Goal: Transaction & Acquisition: Subscribe to service/newsletter

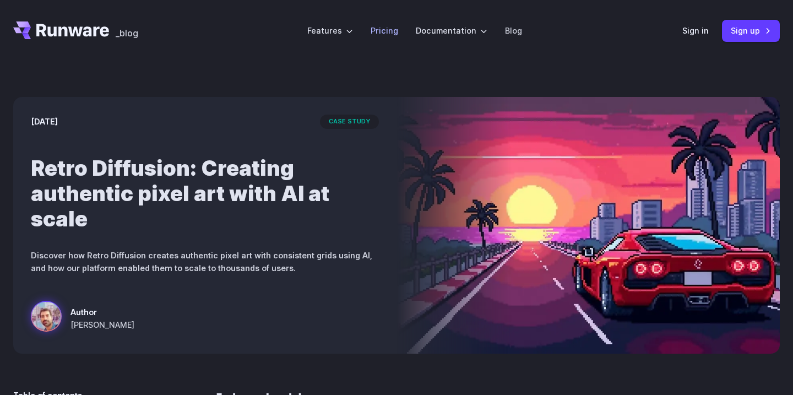
click at [387, 26] on link "Pricing" at bounding box center [384, 30] width 28 height 13
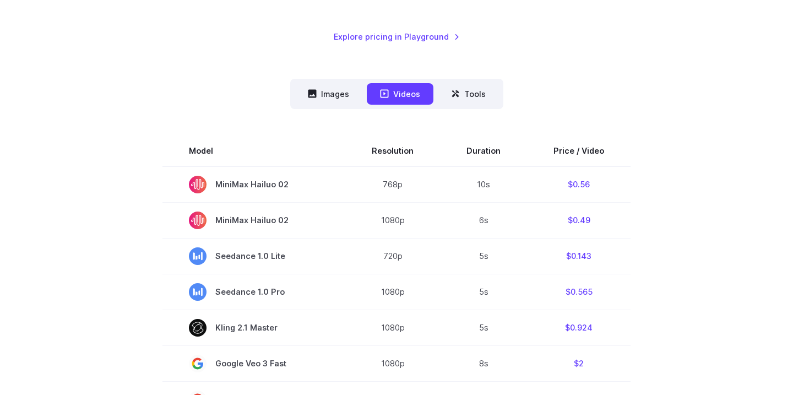
scroll to position [230, 0]
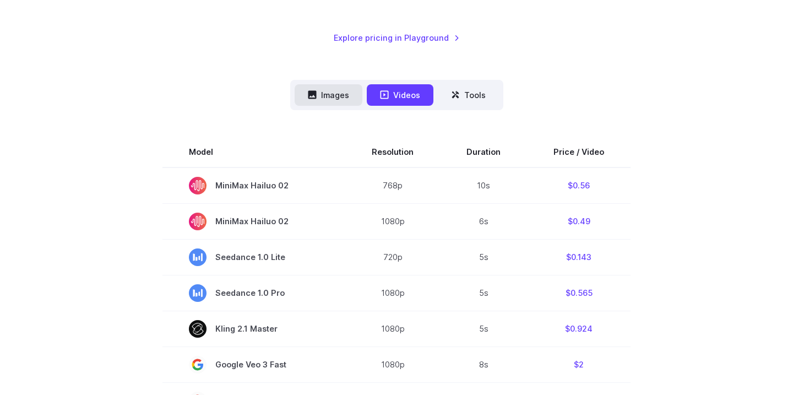
click at [342, 99] on button "Images" at bounding box center [329, 94] width 68 height 21
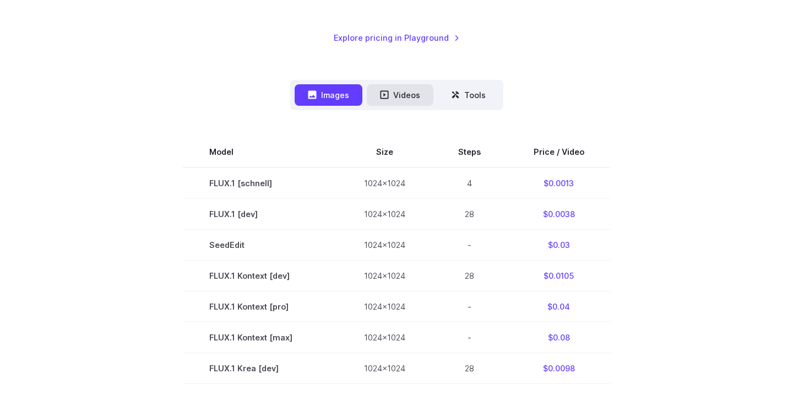
click at [383, 95] on icon at bounding box center [384, 94] width 9 height 9
click at [387, 94] on icon at bounding box center [384, 94] width 9 height 9
click at [406, 94] on button "Videos" at bounding box center [400, 94] width 67 height 21
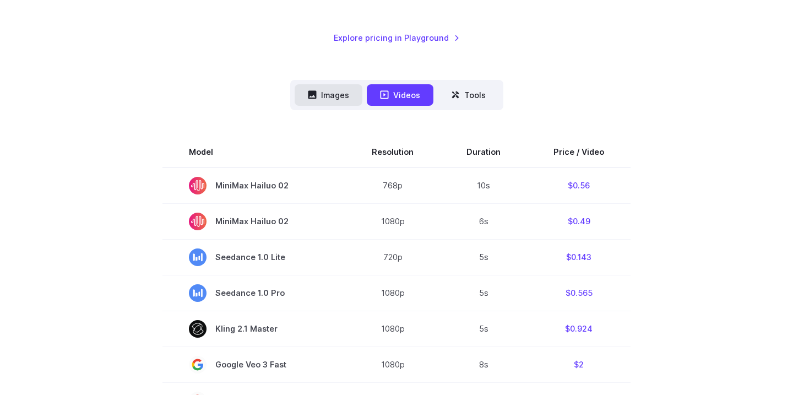
scroll to position [247, 0]
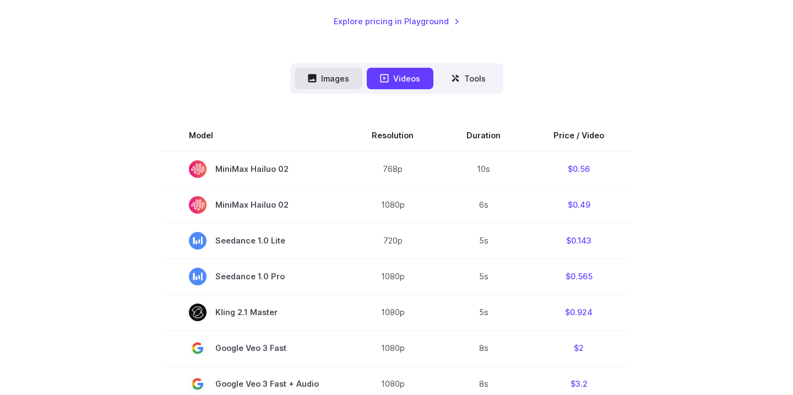
click at [337, 79] on button "Images" at bounding box center [329, 78] width 68 height 21
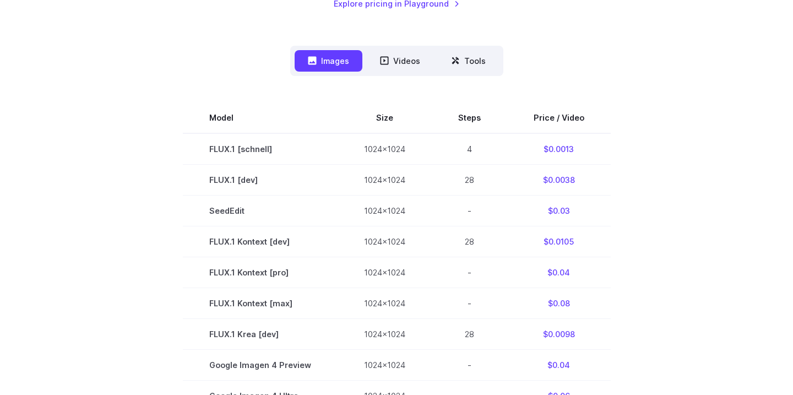
scroll to position [0, 0]
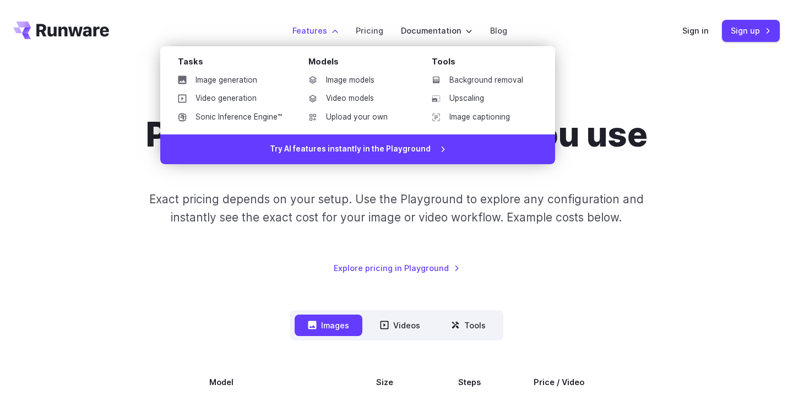
click at [326, 28] on label "Features" at bounding box center [315, 30] width 46 height 13
click at [250, 83] on link "Image generation" at bounding box center [230, 80] width 122 height 17
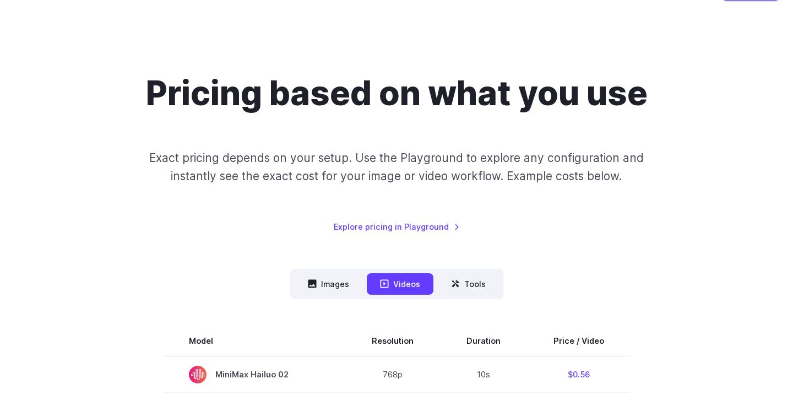
scroll to position [42, 0]
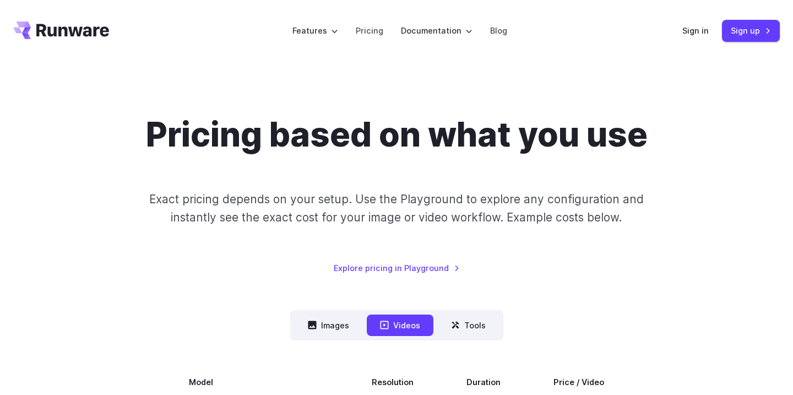
scroll to position [42, 0]
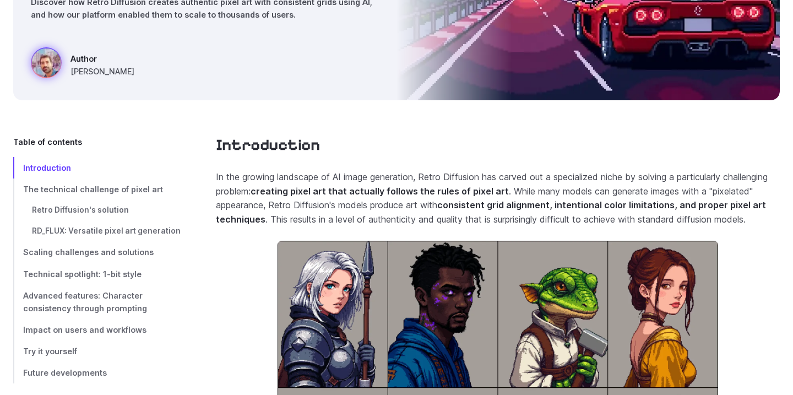
scroll to position [254, 0]
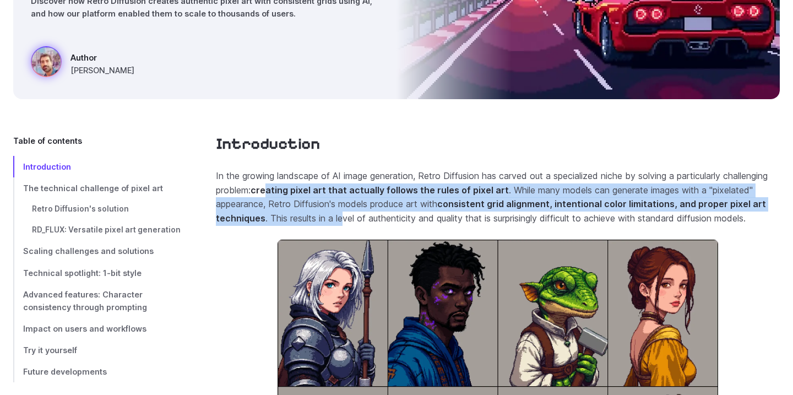
drag, startPoint x: 320, startPoint y: 187, endPoint x: 392, endPoint y: 234, distance: 85.8
click at [392, 225] on p "In the growing landscape of AI image generation, Retro Diffusion has carved out…" at bounding box center [498, 197] width 564 height 56
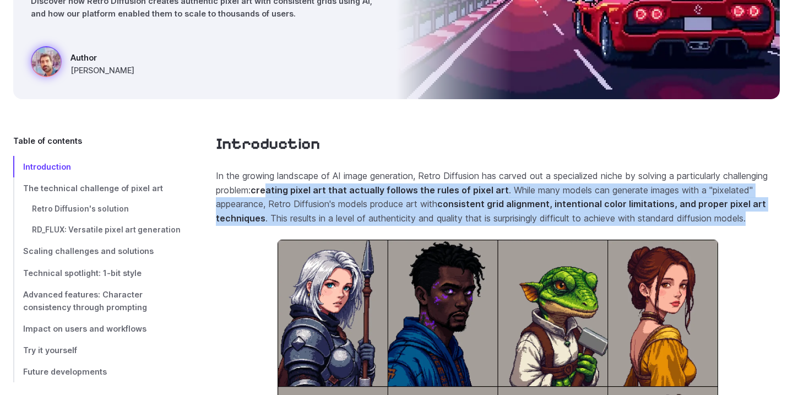
click at [392, 225] on p "In the growing landscape of AI image generation, Retro Diffusion has carved out…" at bounding box center [498, 197] width 564 height 56
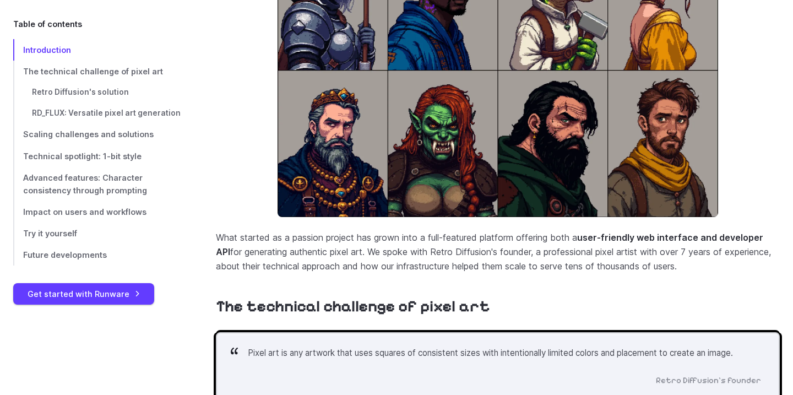
scroll to position [568, 0]
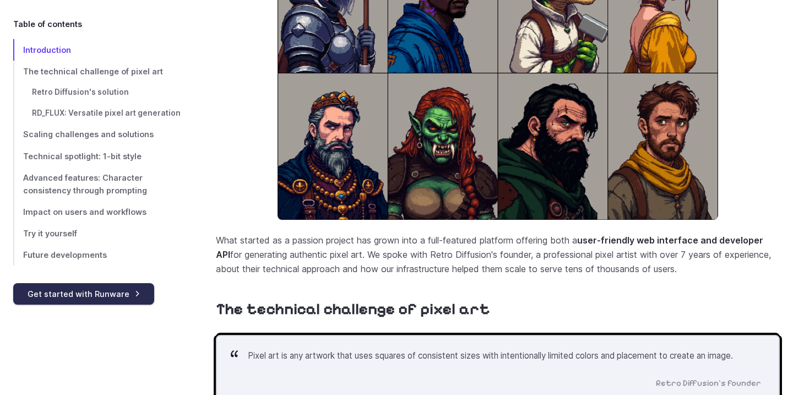
click at [132, 289] on link "Get started with Runware" at bounding box center [83, 293] width 141 height 21
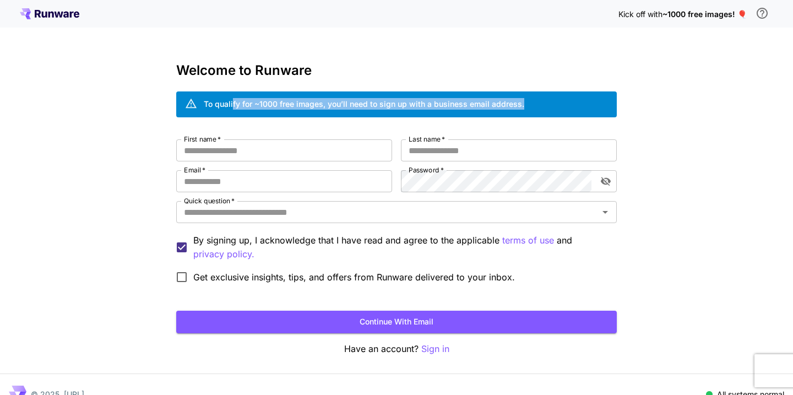
drag, startPoint x: 232, startPoint y: 102, endPoint x: 577, endPoint y: 106, distance: 345.2
click at [577, 106] on div "To qualify for ~1000 free images, you’ll need to sign up with a business email …" at bounding box center [396, 104] width 440 height 26
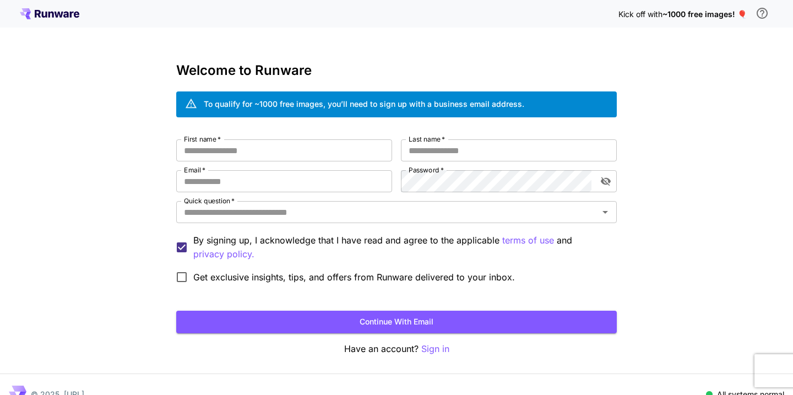
scroll to position [19, 0]
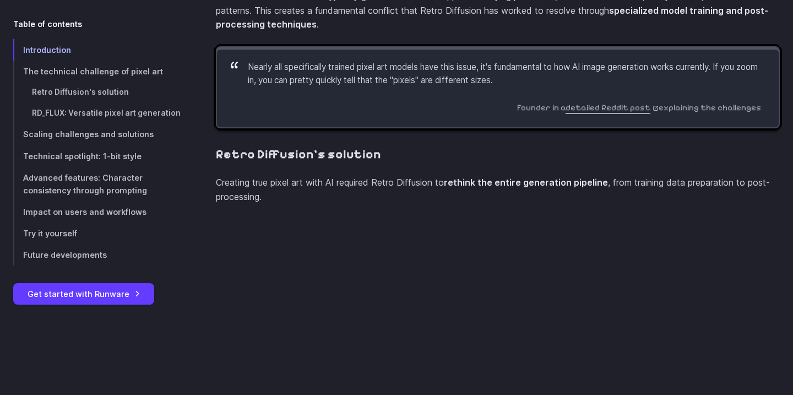
scroll to position [1425, 0]
